Goal: Complete application form

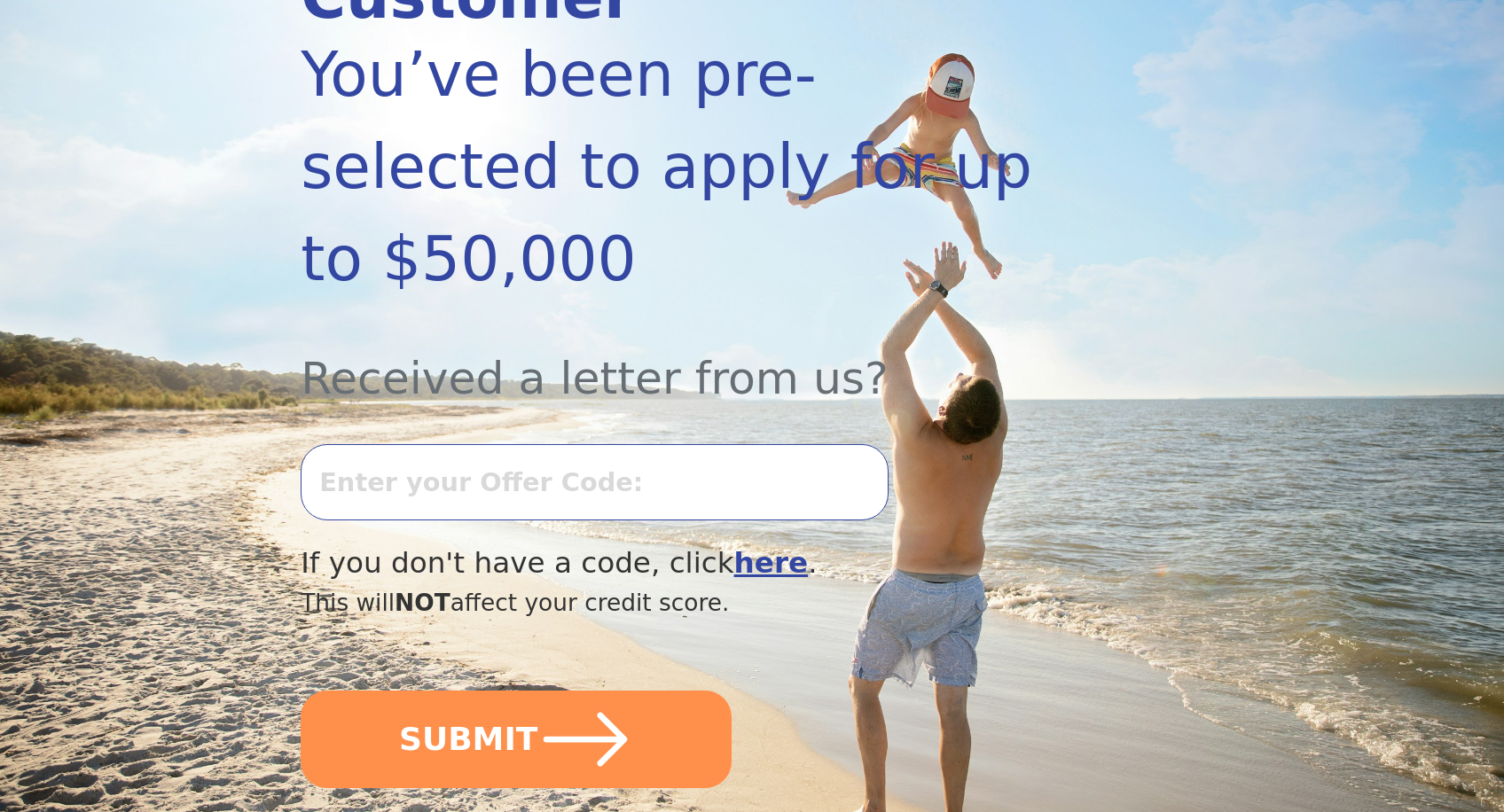
scroll to position [354, 0]
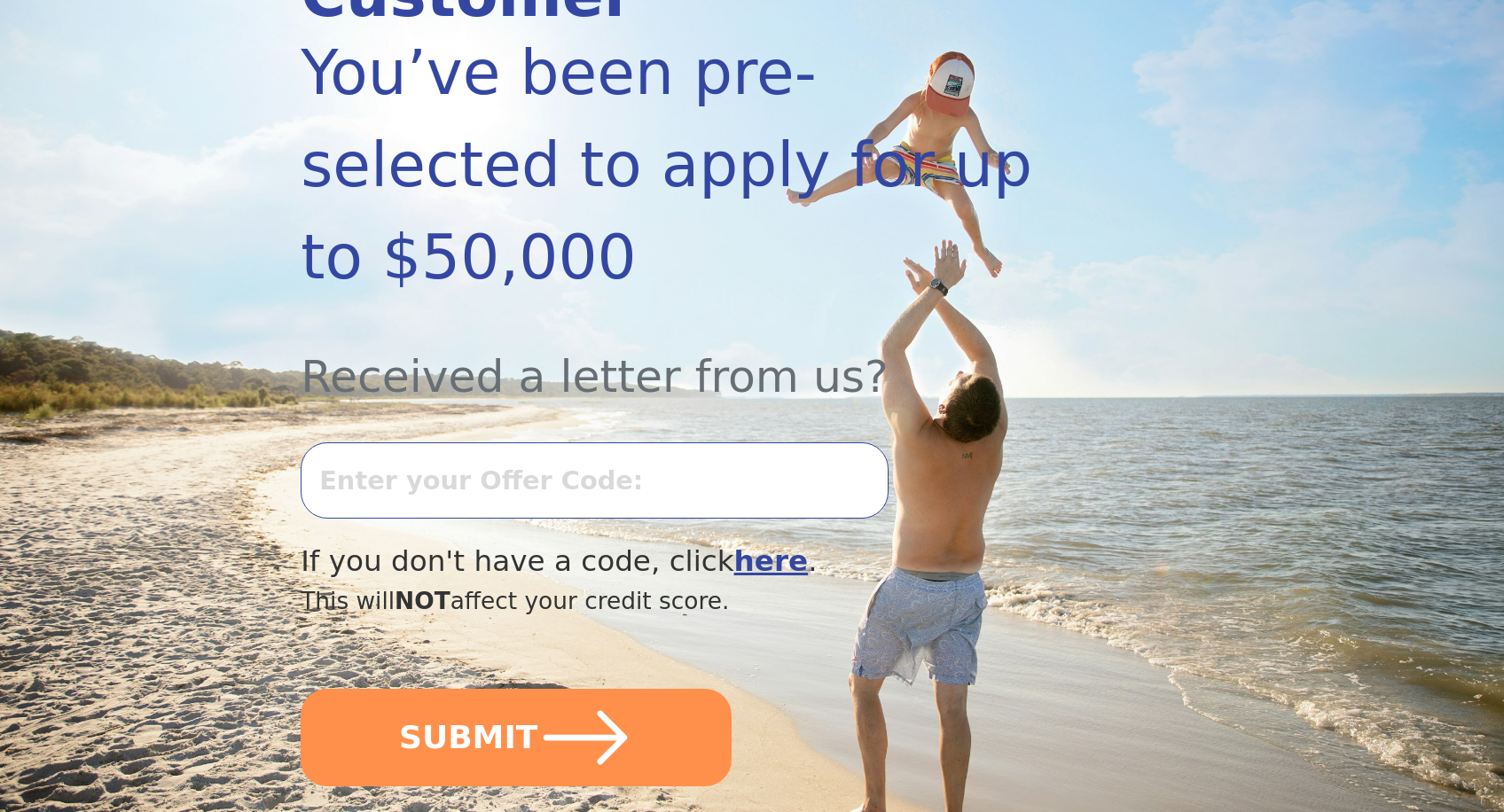
click at [734, 544] on b "here" at bounding box center [771, 560] width 74 height 33
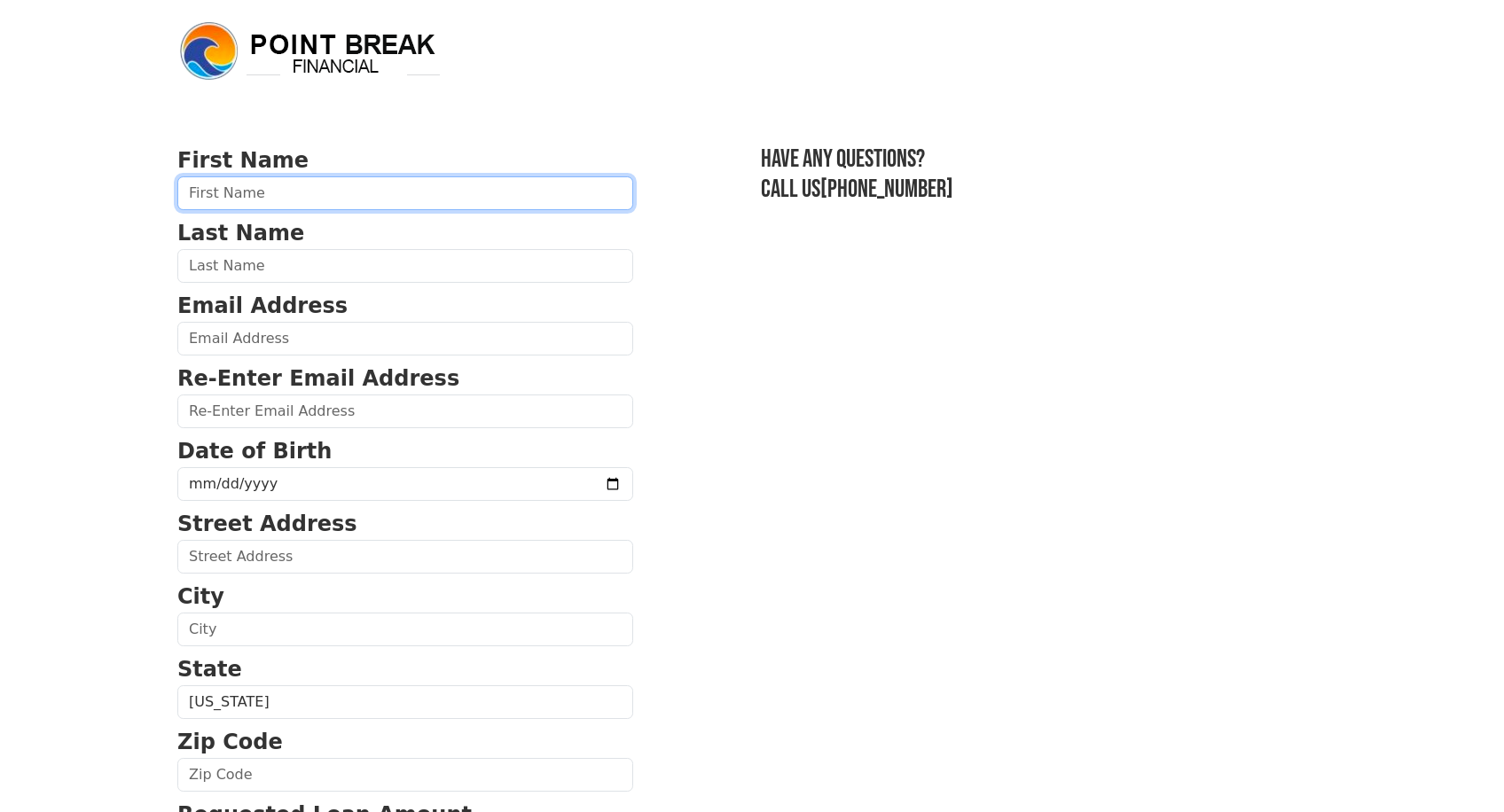
click at [257, 194] on input "text" at bounding box center [406, 193] width 456 height 33
type input "[PERSON_NAME]"
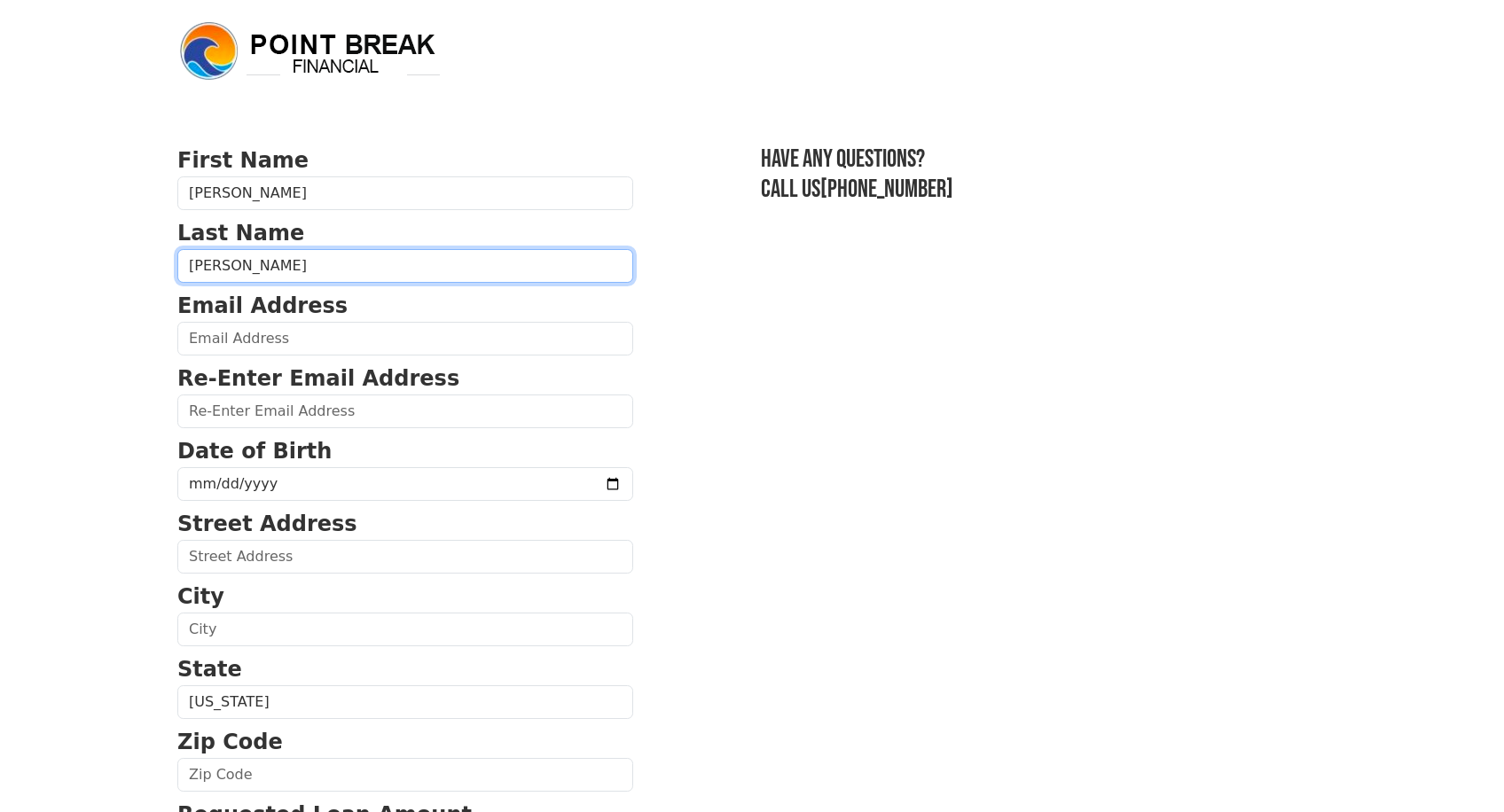
type input "[PERSON_NAME]"
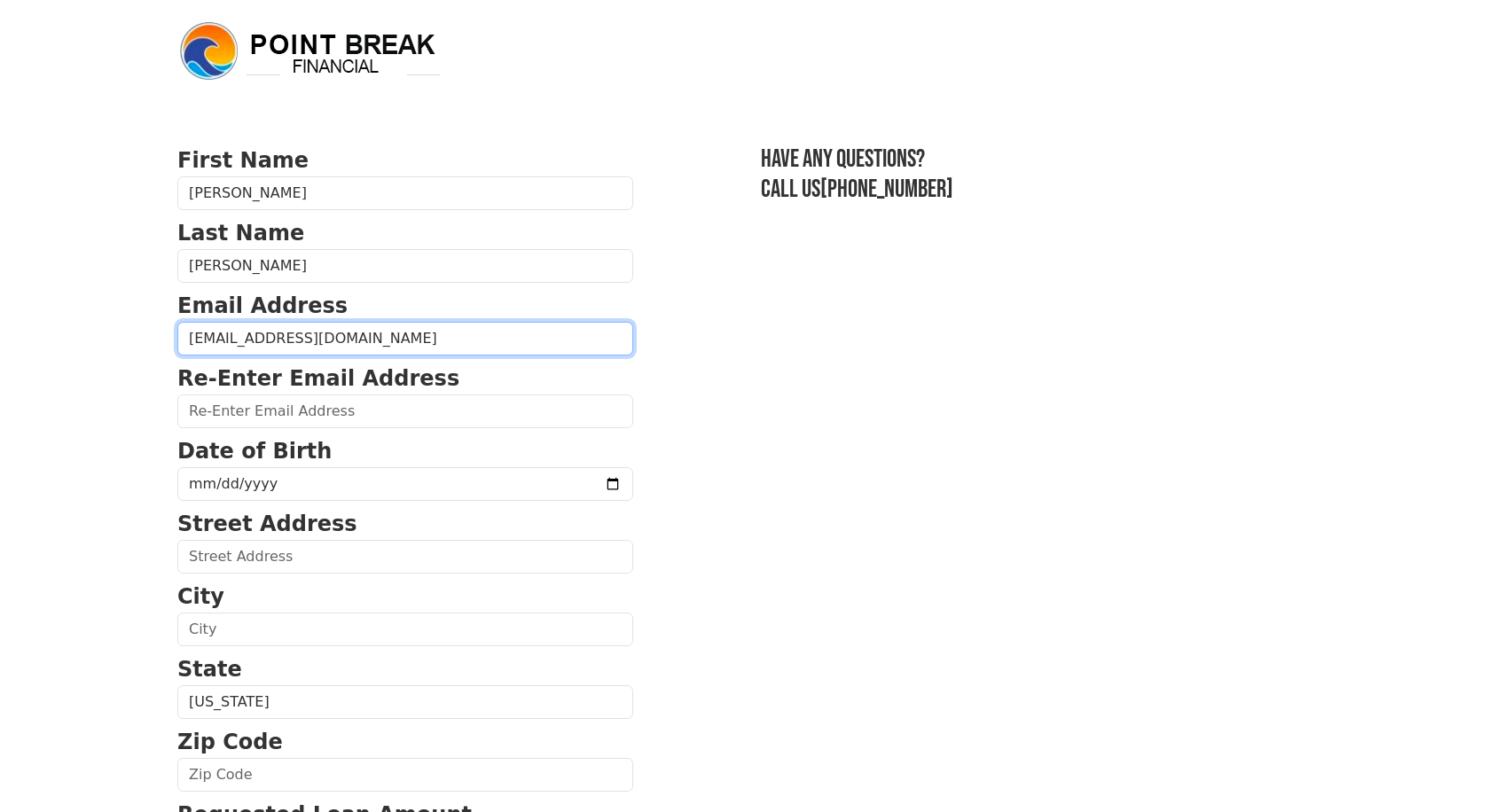
type input "[EMAIL_ADDRESS][DOMAIN_NAME]"
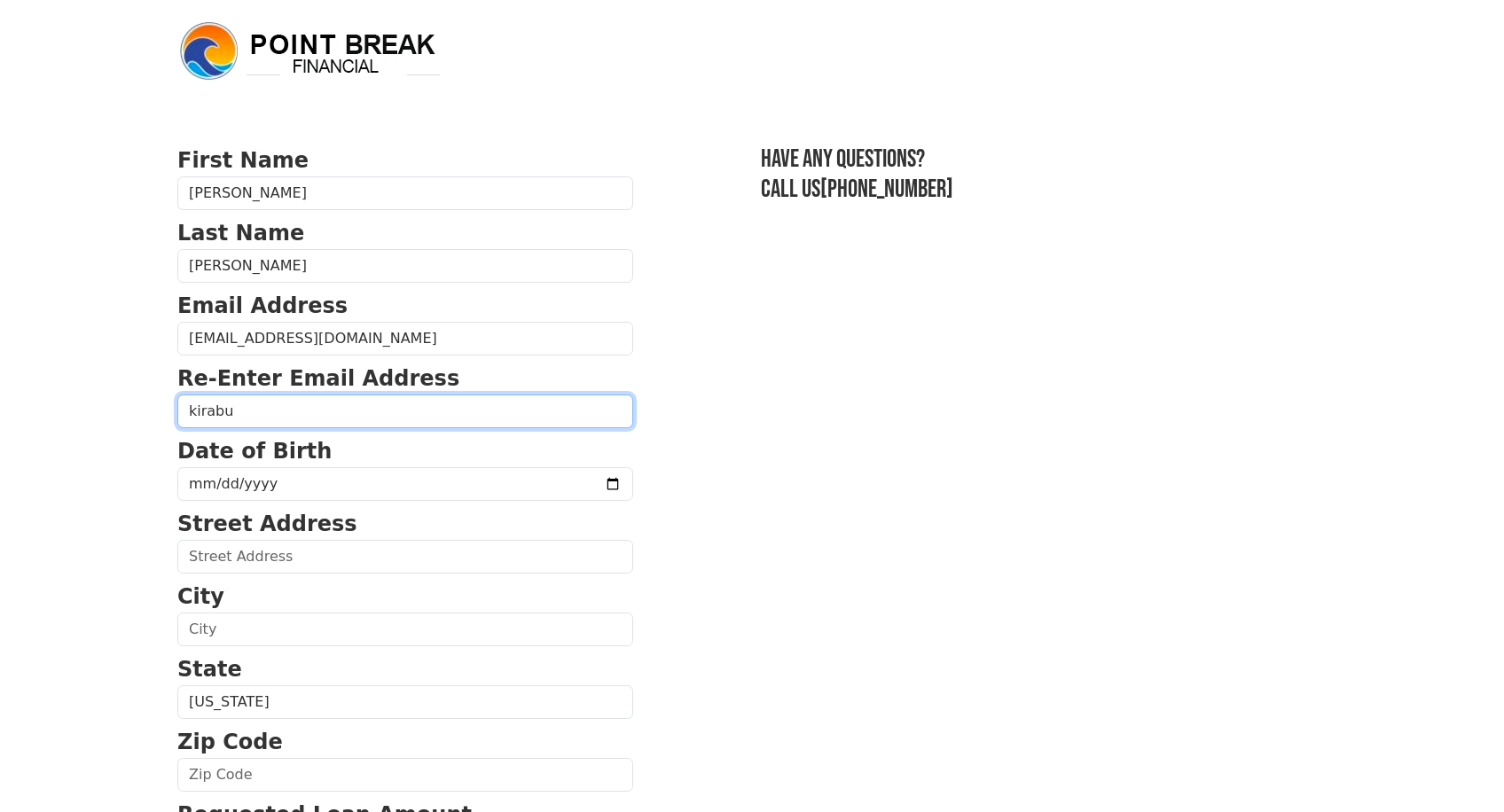
type input "kirabu"
click at [343, 59] on img at bounding box center [311, 51] width 266 height 64
